Goal: Find specific page/section: Find specific page/section

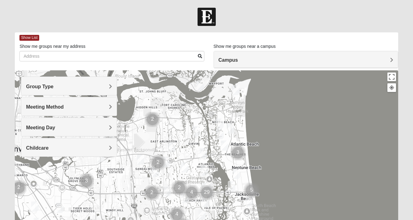
click at [52, 88] on span "Group Type" at bounding box center [39, 86] width 27 height 5
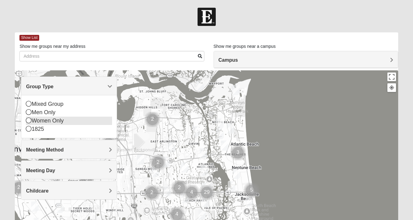
click at [61, 121] on div "Women Only" at bounding box center [69, 121] width 86 height 8
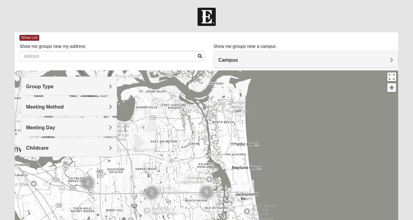
click at [55, 107] on span "Meeting Method" at bounding box center [45, 106] width 38 height 5
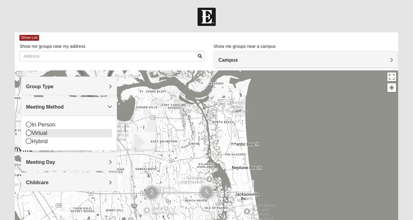
click at [46, 134] on div "Virtual" at bounding box center [69, 133] width 86 height 8
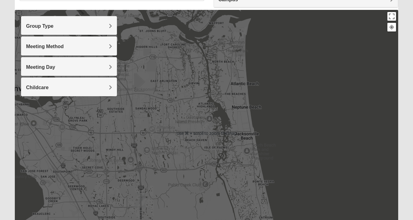
scroll to position [58, 0]
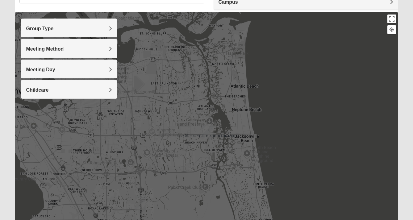
click at [208, 131] on img "San Pablo" at bounding box center [207, 132] width 11 height 15
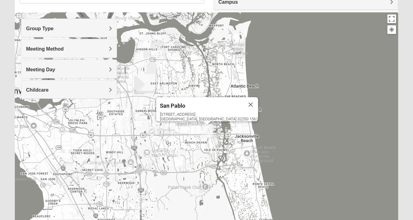
click at [208, 131] on img "San Pablo" at bounding box center [207, 132] width 11 height 15
click at [185, 105] on span "San Pablo" at bounding box center [172, 105] width 25 height 6
click at [207, 130] on img "San Pablo" at bounding box center [207, 132] width 11 height 15
click at [47, 65] on div "Meeting Day" at bounding box center [68, 69] width 95 height 18
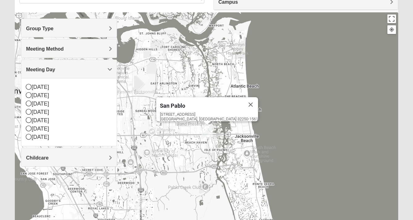
click at [272, 73] on div "San Pablo 14286 Beach Blvd Jacksonville, FL 32250-1561" at bounding box center [206, 135] width 383 height 247
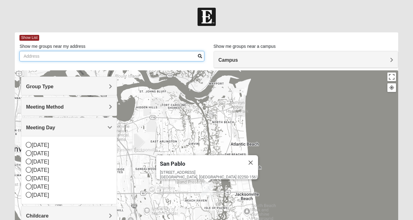
click at [53, 56] on input "Show me groups near my address" at bounding box center [111, 56] width 185 height 10
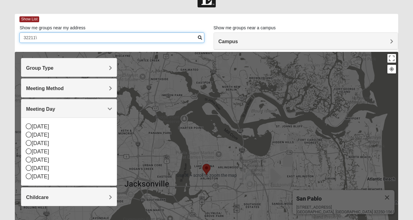
scroll to position [16, 0]
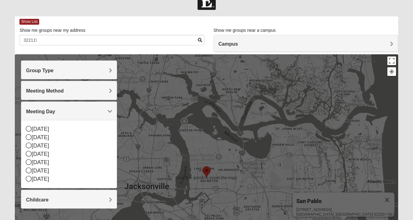
click at [326, 210] on div "14286 Beach Blvd Jacksonville, FL 32250-1561" at bounding box center [345, 211] width 98 height 9
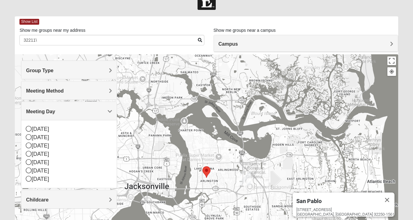
click at [345, 200] on div "San Pablo" at bounding box center [337, 200] width 83 height 15
click at [57, 71] on h4 "Group Type" at bounding box center [69, 71] width 86 height 6
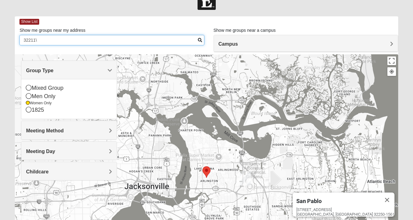
click at [44, 40] on input "32211\" at bounding box center [111, 40] width 185 height 10
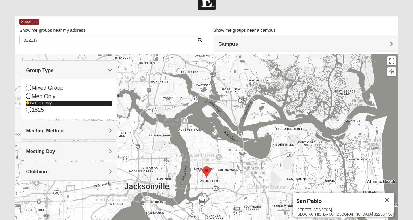
click at [29, 101] on div "Women Only" at bounding box center [69, 103] width 86 height 5
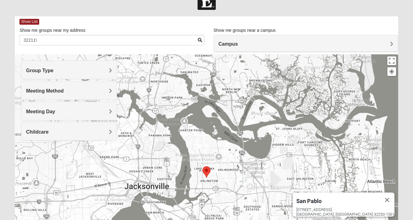
click at [60, 32] on label "Show me groups near my address" at bounding box center [52, 30] width 66 height 6
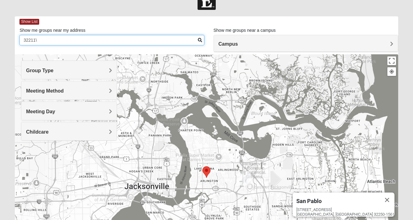
click at [60, 35] on input "32211\" at bounding box center [111, 40] width 185 height 10
type input "32211"
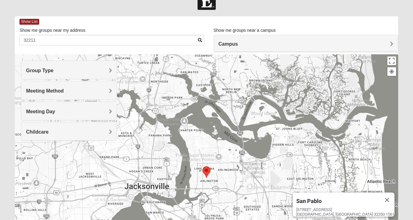
click at [266, 43] on h4 "Campus" at bounding box center [305, 44] width 175 height 6
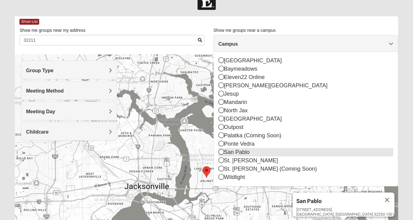
click at [220, 152] on icon at bounding box center [221, 152] width 6 height 6
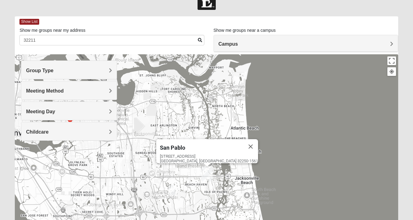
scroll to position [120, 0]
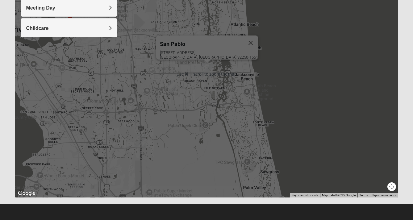
click at [197, 62] on div "San Pablo 14286 Beach Blvd Jacksonville, FL 32250-1561" at bounding box center [206, 74] width 383 height 247
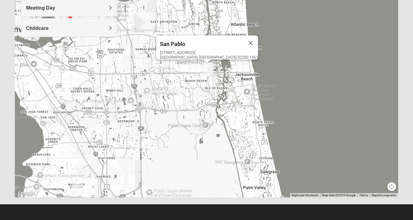
click at [196, 46] on div "San Pablo" at bounding box center [201, 42] width 83 height 15
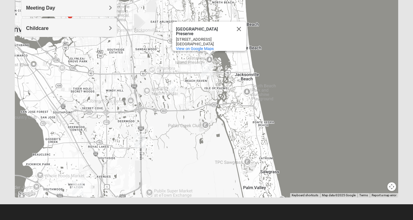
click at [192, 27] on div "Castaway Island Preserve" at bounding box center [204, 31] width 56 height 9
click at [239, 26] on button "Close" at bounding box center [238, 29] width 15 height 15
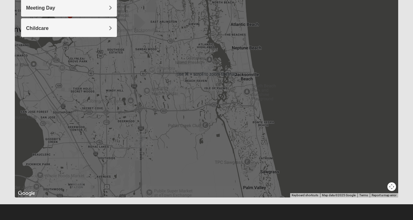
scroll to position [0, 0]
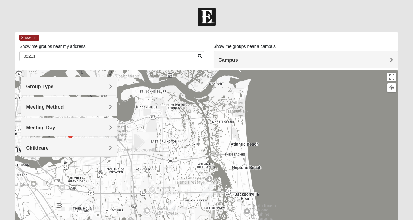
click at [48, 46] on label "Show me groups near my address" at bounding box center [52, 46] width 66 height 6
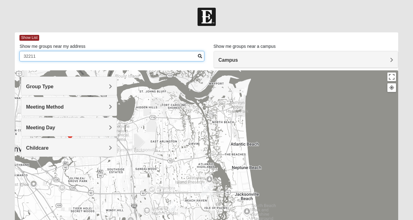
click at [48, 51] on input "32211" at bounding box center [111, 56] width 185 height 10
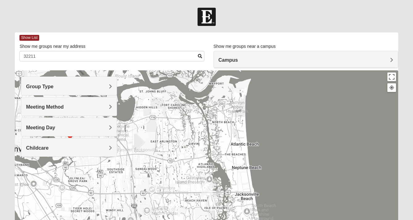
click at [43, 89] on div "Group Type" at bounding box center [68, 86] width 95 height 18
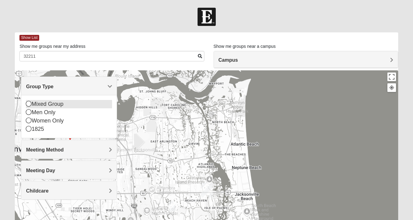
click at [37, 103] on div "Mixed Group" at bounding box center [69, 104] width 86 height 8
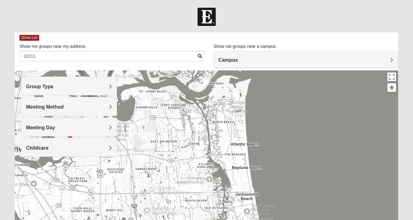
click at [35, 89] on span "Group Type" at bounding box center [39, 86] width 27 height 5
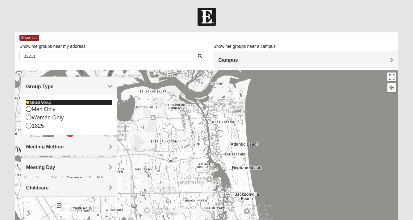
click at [29, 103] on icon at bounding box center [28, 103] width 4 height 4
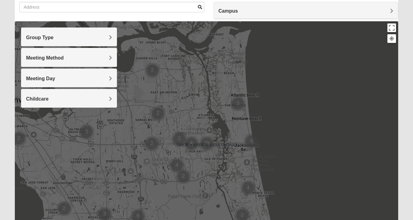
scroll to position [48, 0]
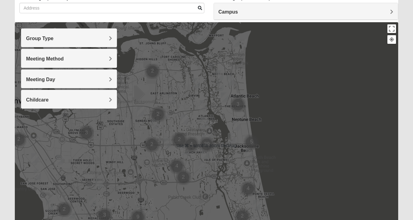
click at [365, 30] on div at bounding box center [206, 145] width 383 height 247
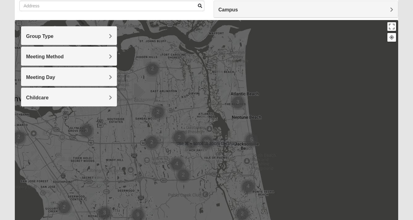
scroll to position [46, 0]
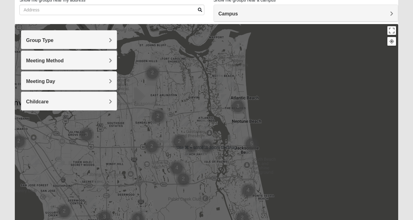
click at [360, 80] on div at bounding box center [206, 147] width 383 height 247
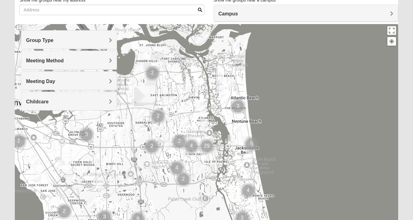
click at [44, 39] on span "Group Type" at bounding box center [39, 40] width 27 height 5
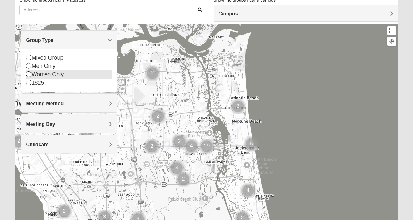
click at [30, 74] on icon at bounding box center [29, 74] width 6 height 6
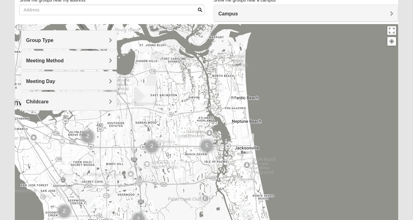
click at [31, 58] on span "Meeting Method" at bounding box center [45, 60] width 38 height 5
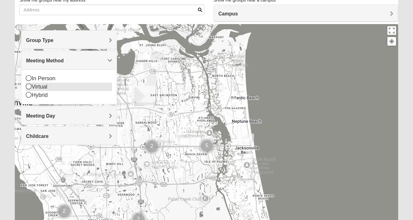
click at [29, 86] on icon at bounding box center [29, 87] width 6 height 6
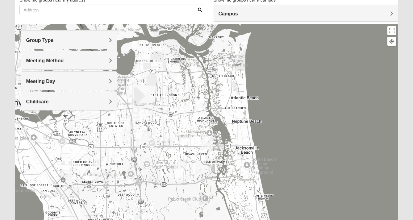
click at [31, 60] on span "Meeting Method" at bounding box center [45, 60] width 38 height 5
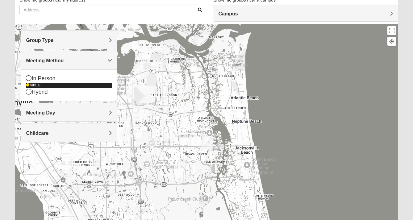
click at [28, 87] on icon at bounding box center [28, 85] width 4 height 4
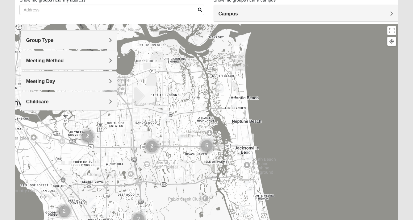
click at [29, 60] on span "Meeting Method" at bounding box center [45, 60] width 38 height 5
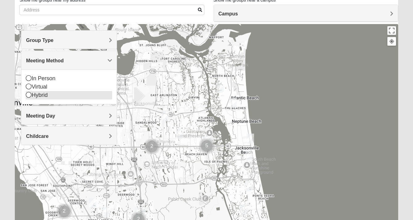
click at [28, 95] on icon at bounding box center [29, 95] width 6 height 6
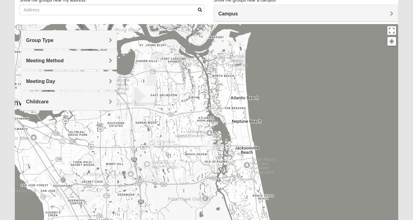
click at [91, 204] on img "Women’s Bowie 32256 Southside Baymeadows" at bounding box center [92, 203] width 7 height 10
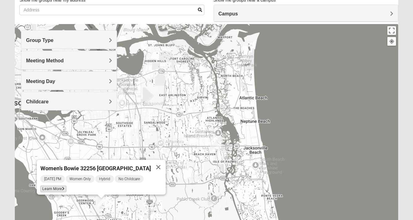
click at [53, 186] on span "Learn More" at bounding box center [53, 189] width 26 height 6
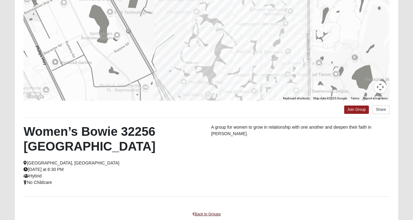
scroll to position [0, 0]
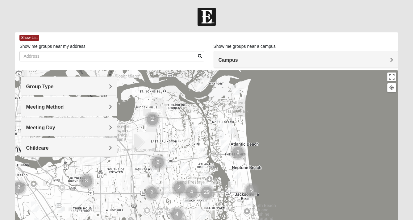
click at [35, 86] on span "Group Type" at bounding box center [39, 86] width 27 height 5
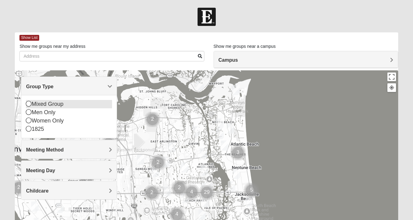
click at [29, 102] on icon at bounding box center [29, 104] width 6 height 6
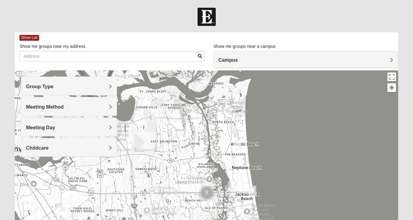
click at [155, 114] on img "Mixed Vilagi 32225" at bounding box center [155, 117] width 7 height 10
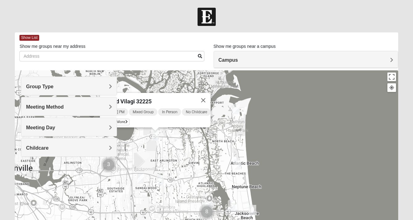
click at [142, 99] on span "Mixed Vilagi 32225" at bounding box center [128, 101] width 48 height 6
click at [125, 120] on icon at bounding box center [126, 122] width 2 height 4
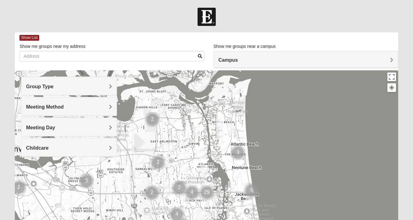
click at [186, 169] on img "1825 Mixed Annis 32246" at bounding box center [184, 167] width 7 height 10
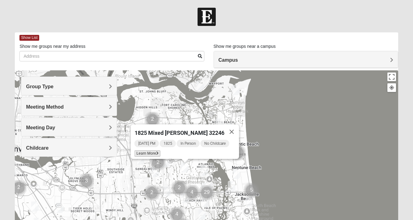
click at [148, 150] on span "Learn More" at bounding box center [148, 153] width 26 height 6
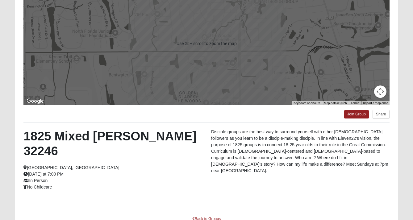
scroll to position [87, 0]
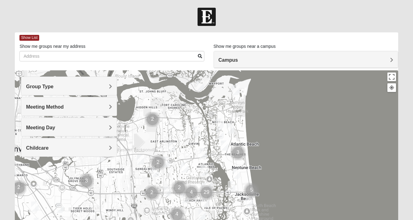
click at [231, 188] on img "Mixed Schneider 32250" at bounding box center [231, 186] width 7 height 10
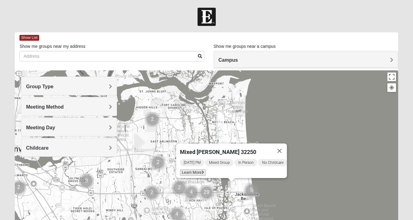
click at [195, 169] on span "Learn More" at bounding box center [193, 172] width 26 height 6
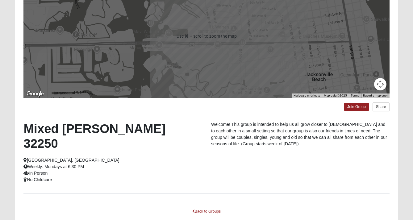
scroll to position [94, 0]
